Goal: Navigation & Orientation: Understand site structure

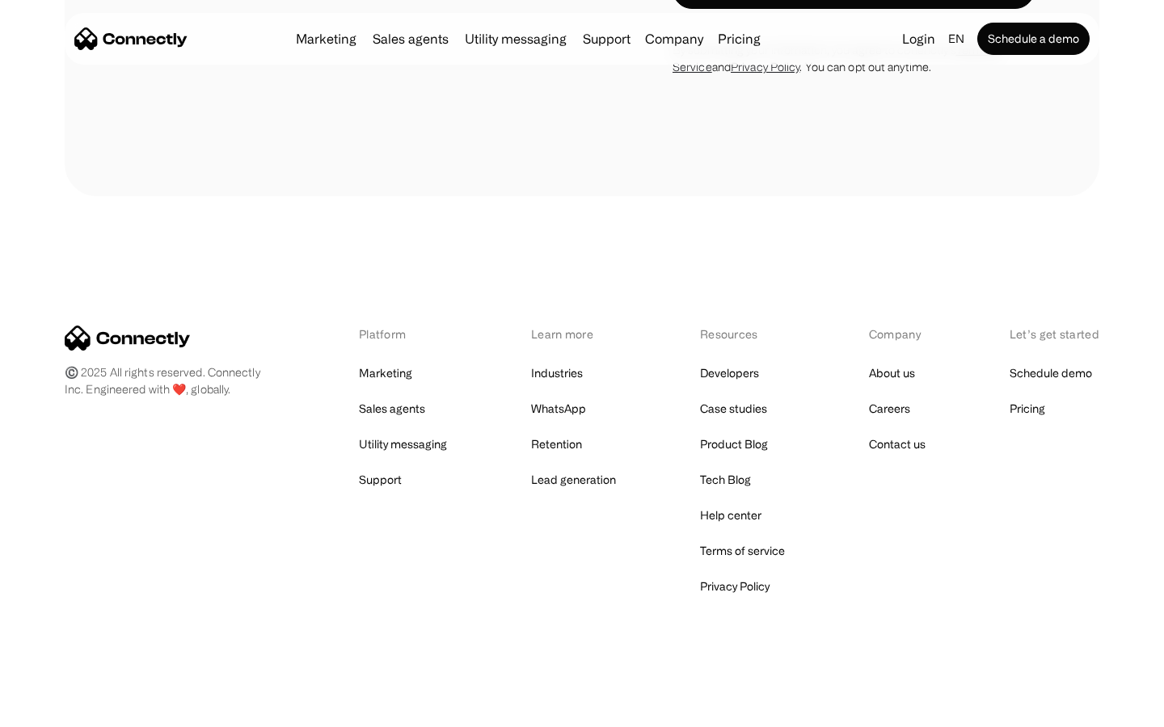
scroll to position [1095, 0]
